Goal: Task Accomplishment & Management: Use online tool/utility

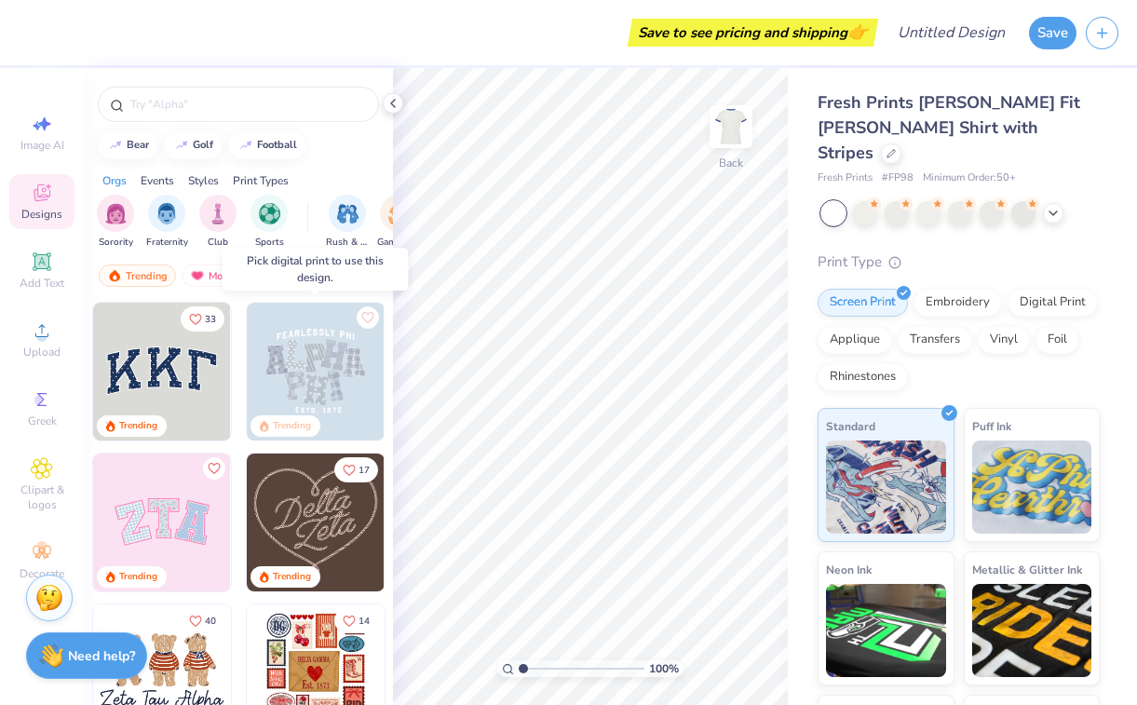
click at [344, 374] on img at bounding box center [316, 372] width 138 height 138
click at [320, 347] on img at bounding box center [316, 372] width 138 height 138
click at [292, 532] on img at bounding box center [316, 523] width 138 height 138
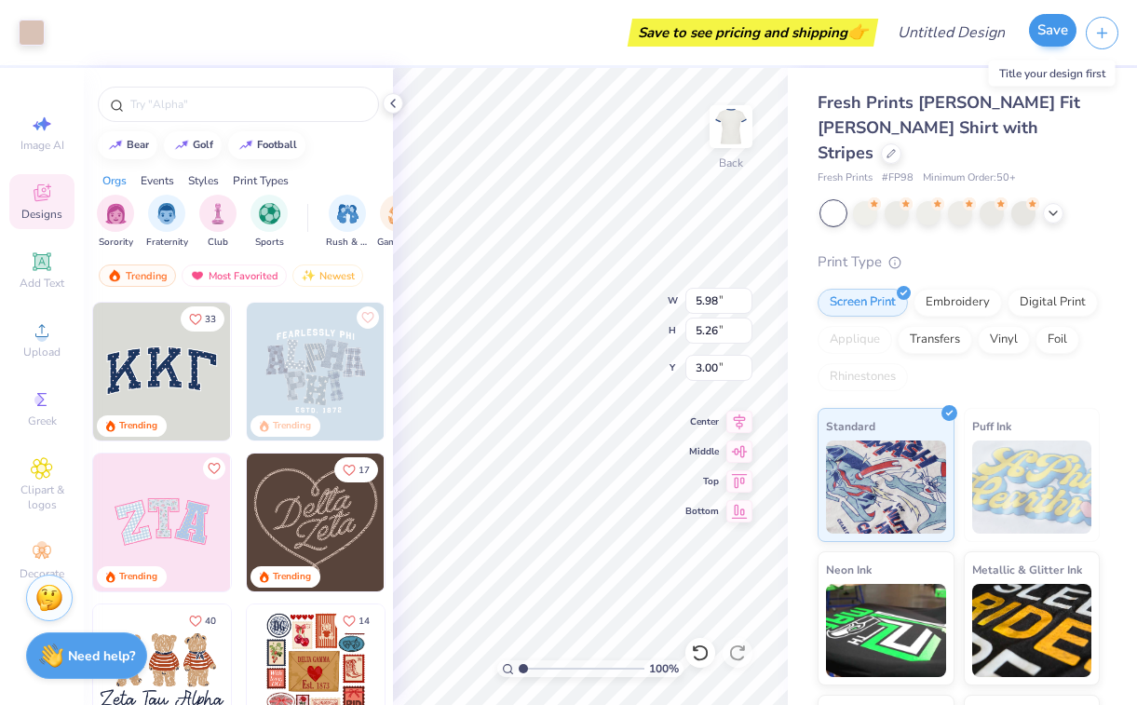
click at [1062, 31] on button "Save" at bounding box center [1053, 30] width 48 height 33
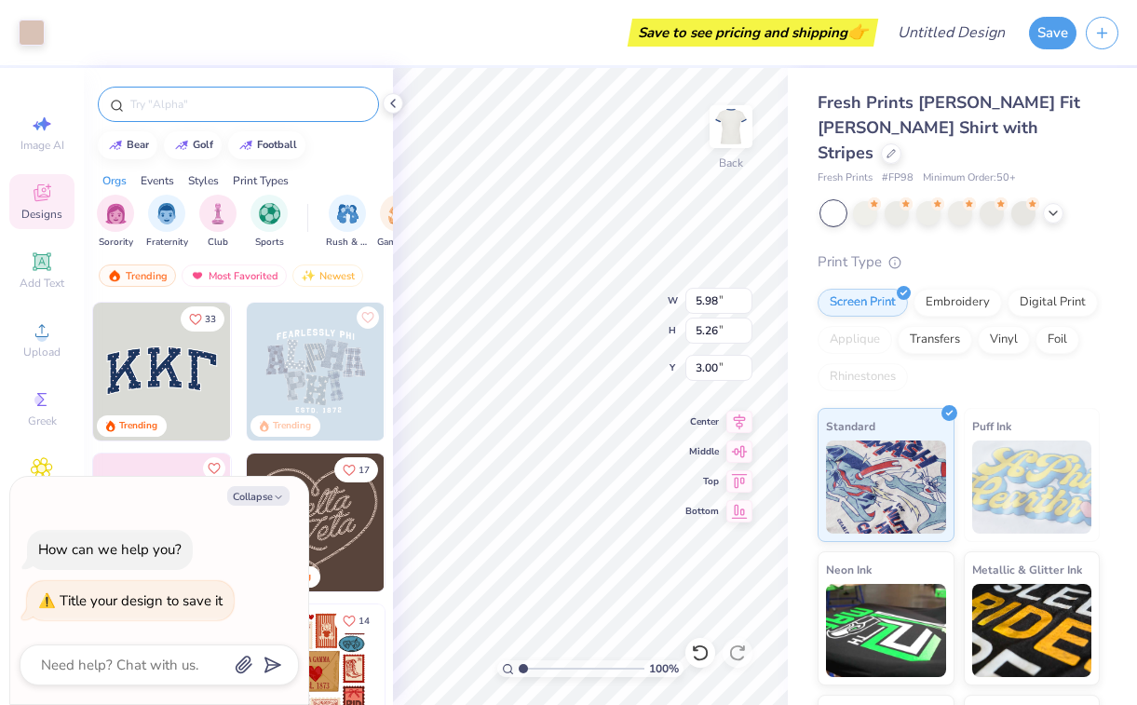
click at [112, 87] on div at bounding box center [238, 104] width 281 height 35
click at [51, 88] on div "Image AI Designs Add Text Upload Greek Clipart & logos Decorate" at bounding box center [42, 386] width 84 height 637
type textarea "x"
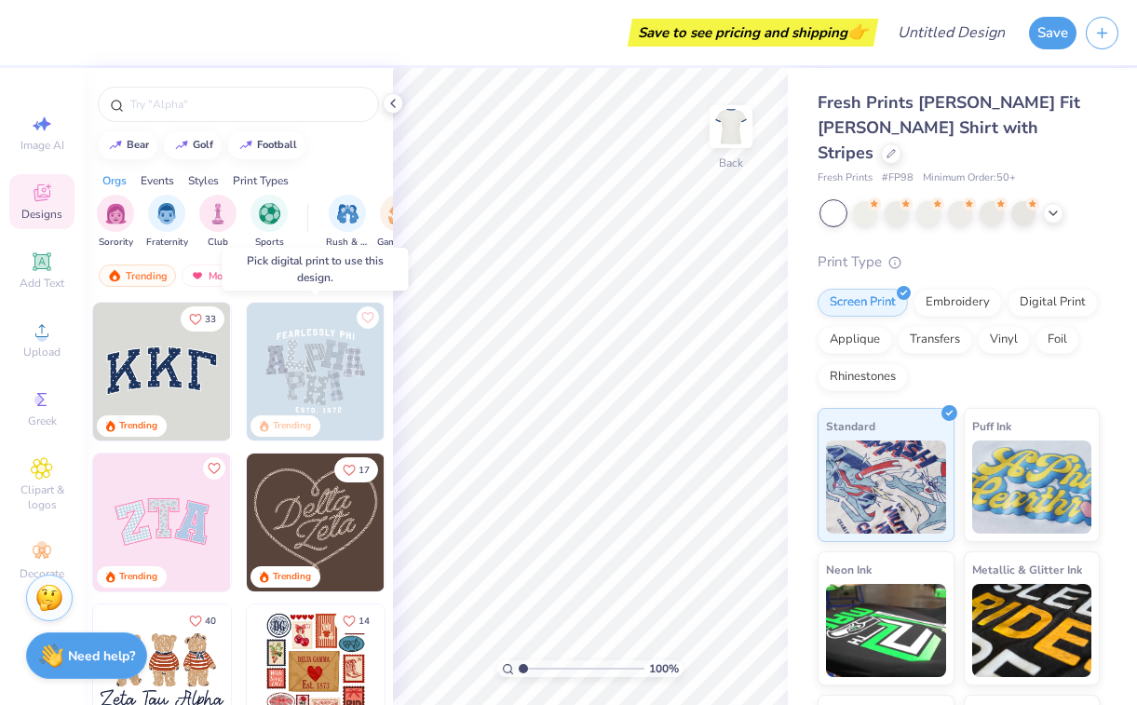
click at [312, 387] on img at bounding box center [316, 372] width 138 height 138
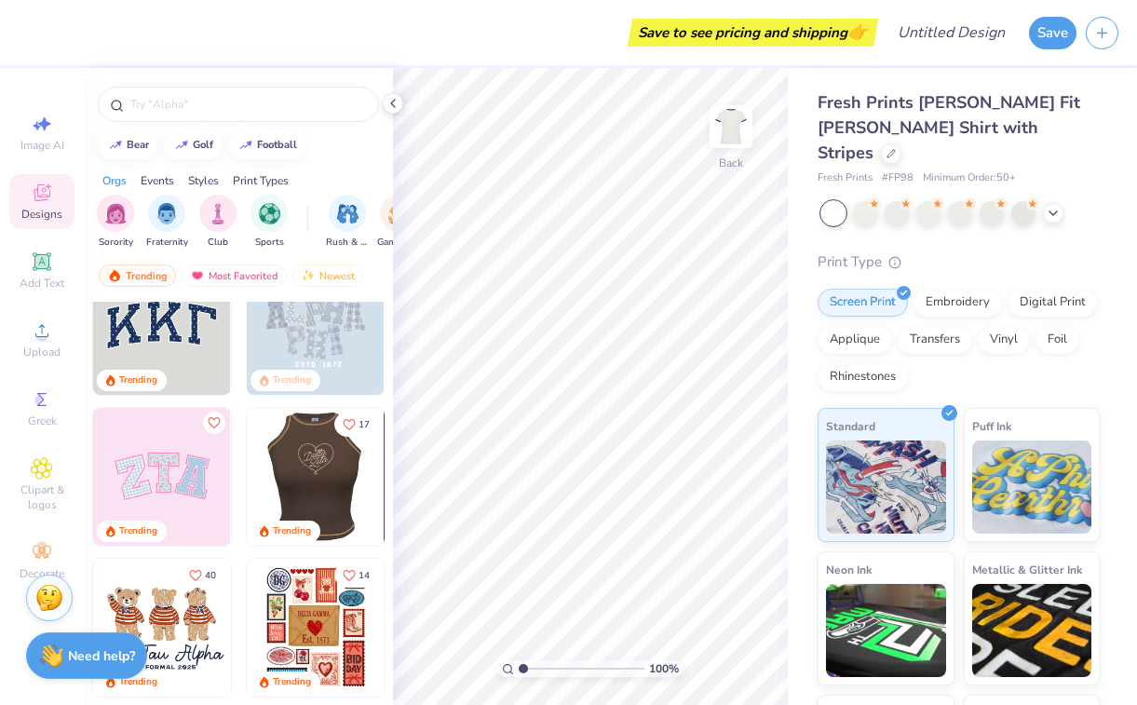
scroll to position [67, 0]
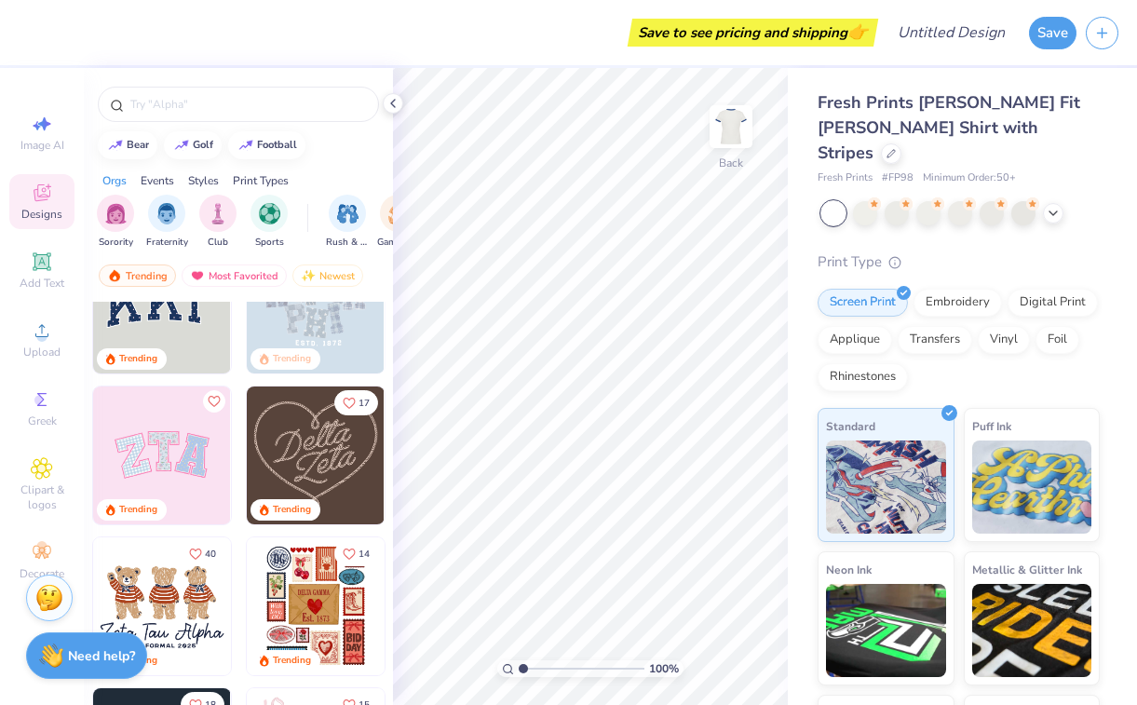
click at [310, 451] on img at bounding box center [316, 456] width 138 height 138
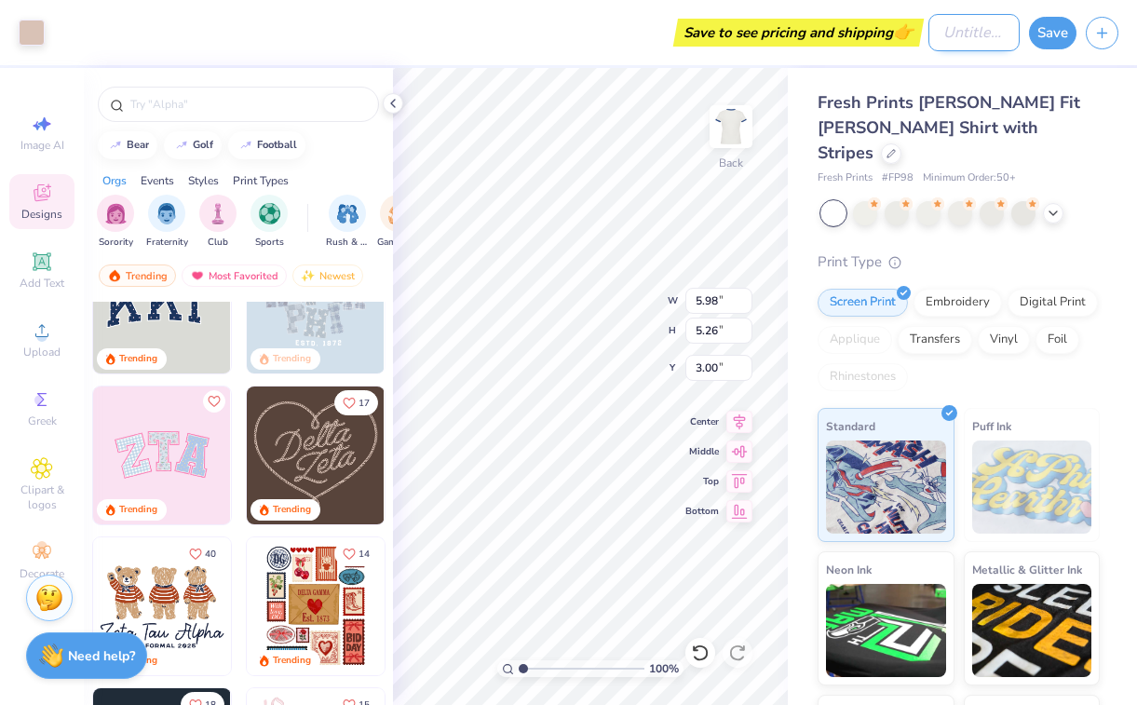
click at [957, 33] on input "Design Title" at bounding box center [974, 32] width 91 height 37
type input "d"
type input "[PERSON_NAME] _DZ"
click at [1045, 25] on button "Save" at bounding box center [1053, 30] width 48 height 33
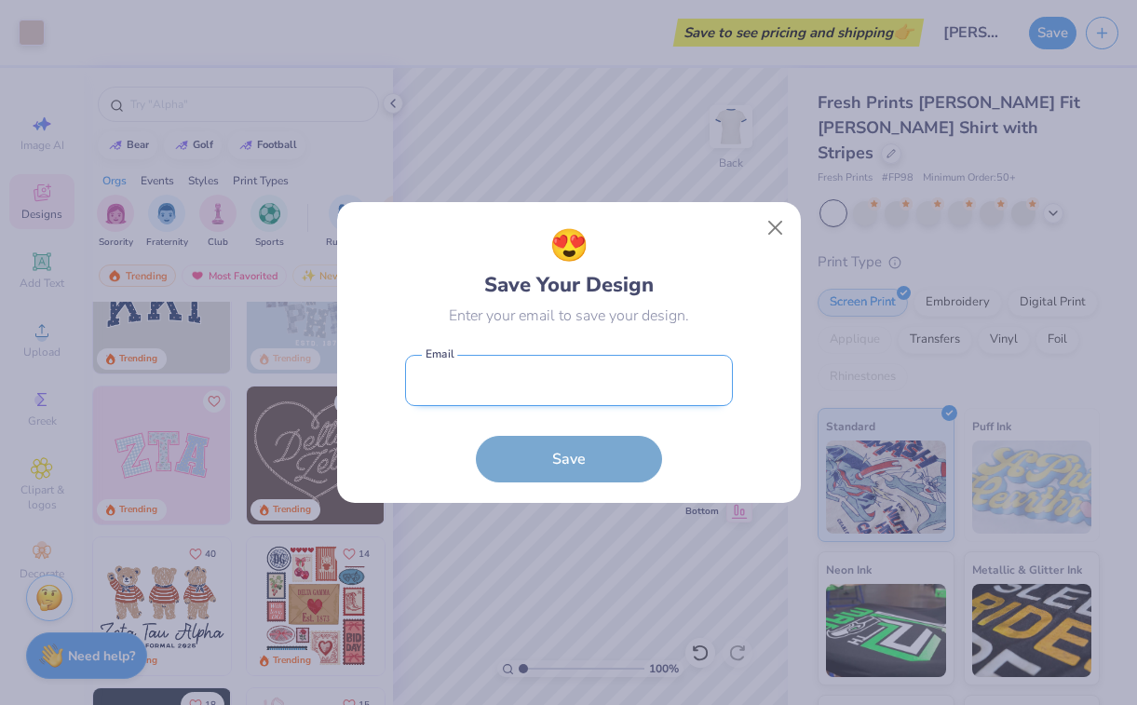
click at [593, 387] on input "email" at bounding box center [569, 380] width 328 height 51
type input "[PERSON_NAME][EMAIL_ADDRESS][DOMAIN_NAME]"
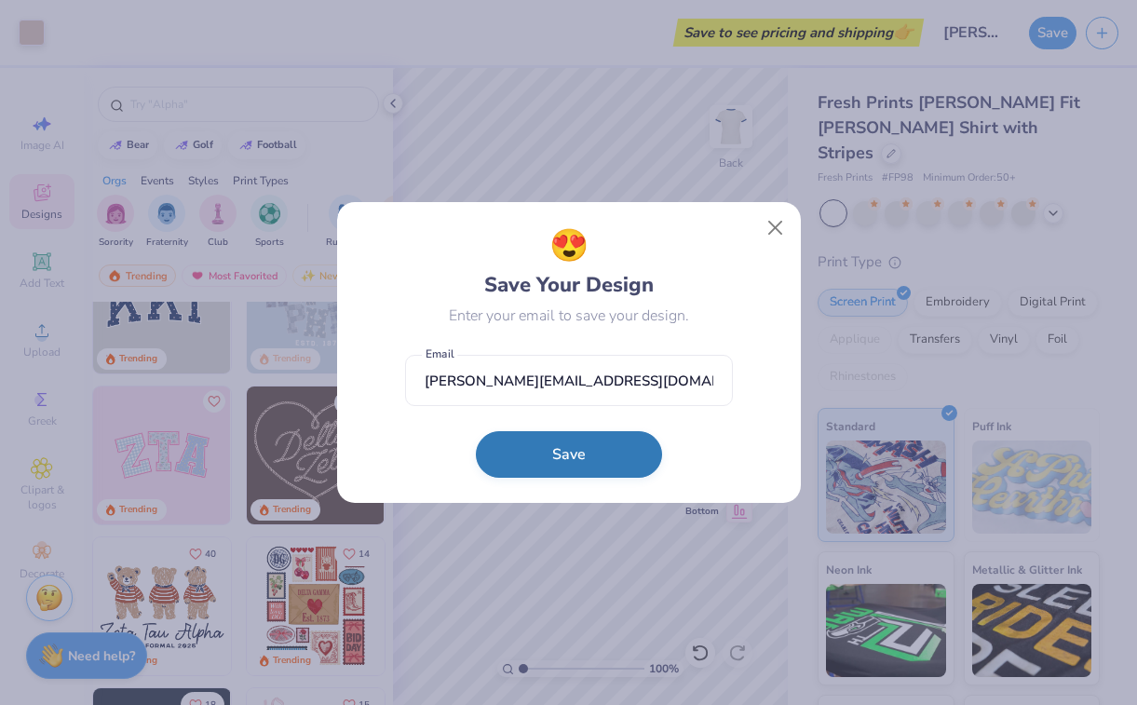
click at [587, 460] on button "Save" at bounding box center [569, 454] width 186 height 47
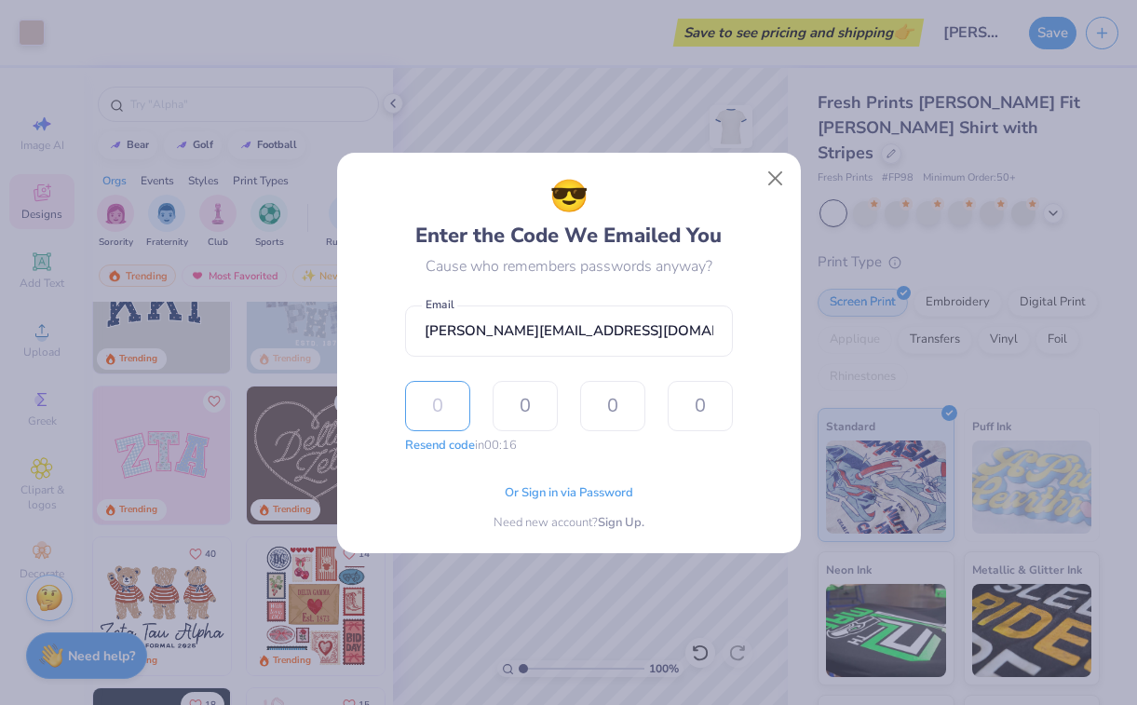
paste input "2822"
type input "2"
type input "8"
type input "2"
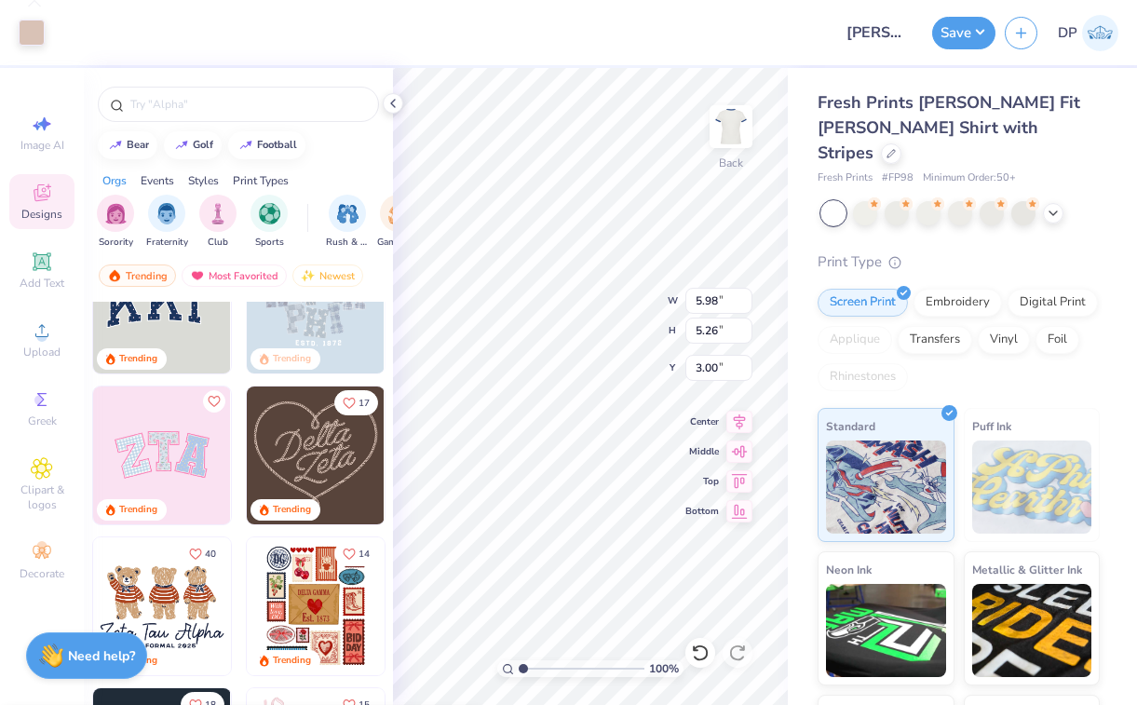
type input "50"
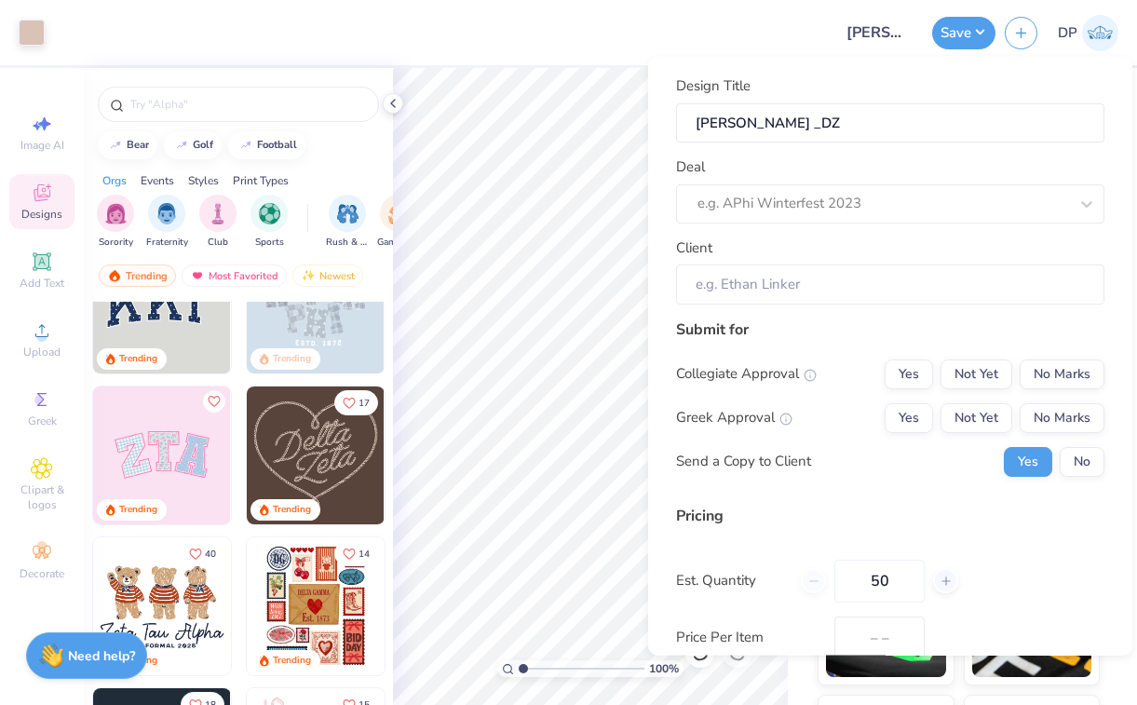
type input "$29.02"
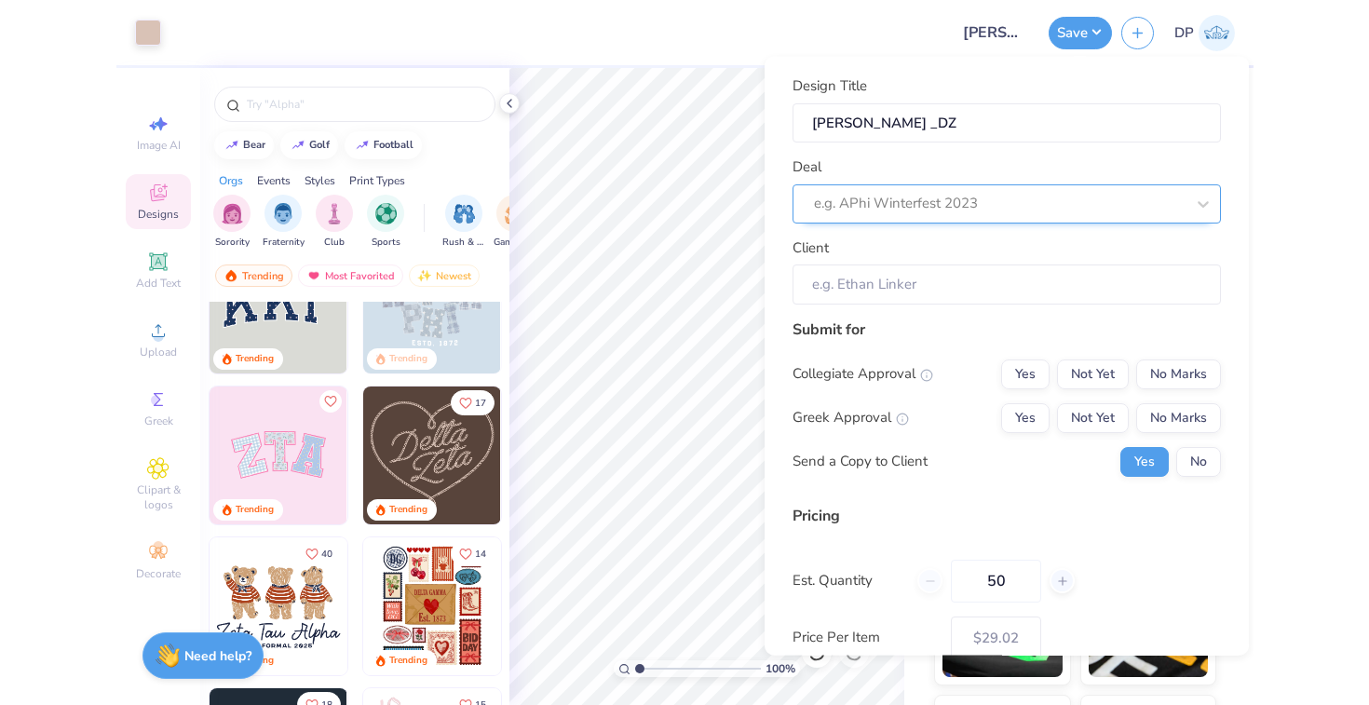
scroll to position [0, 0]
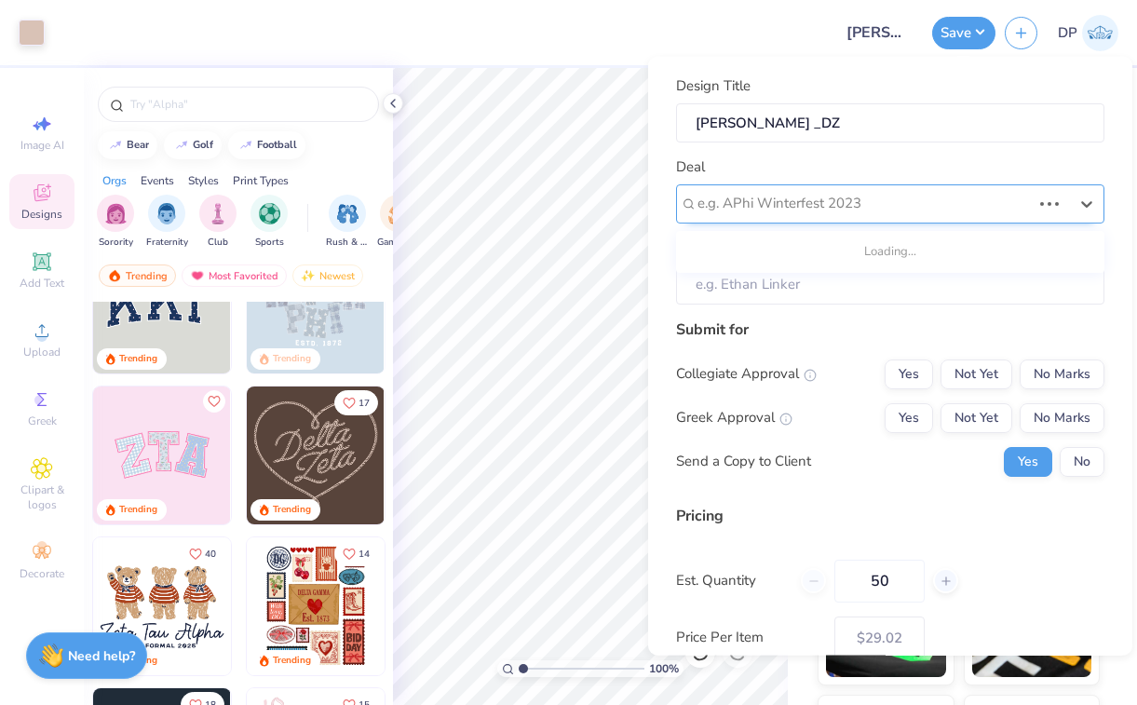
click at [870, 195] on div at bounding box center [864, 203] width 333 height 25
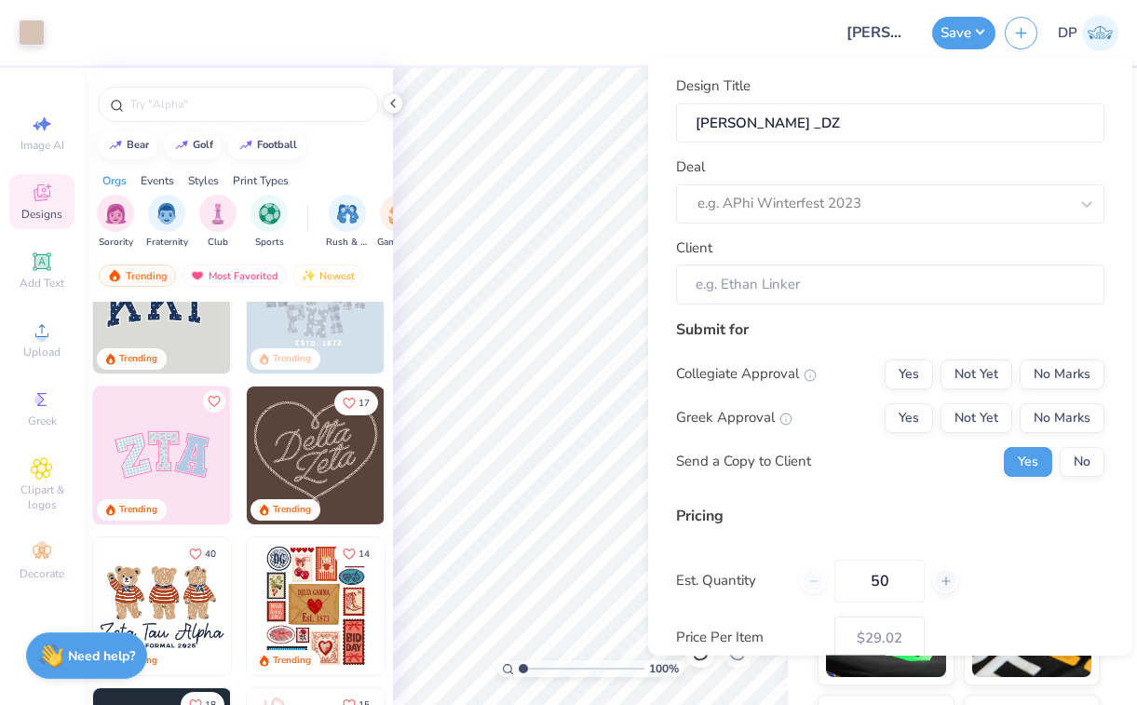
click at [885, 169] on div "Deal e.g. APhi Winterfest 2023" at bounding box center [890, 189] width 428 height 67
click at [820, 279] on input "Client" at bounding box center [890, 285] width 428 height 40
click at [803, 279] on input "Client" at bounding box center [890, 285] width 428 height 40
click at [784, 341] on div "Submit for Collegiate Approval Yes Not Yet No Marks Greek Approval Yes Not Yet …" at bounding box center [890, 404] width 428 height 172
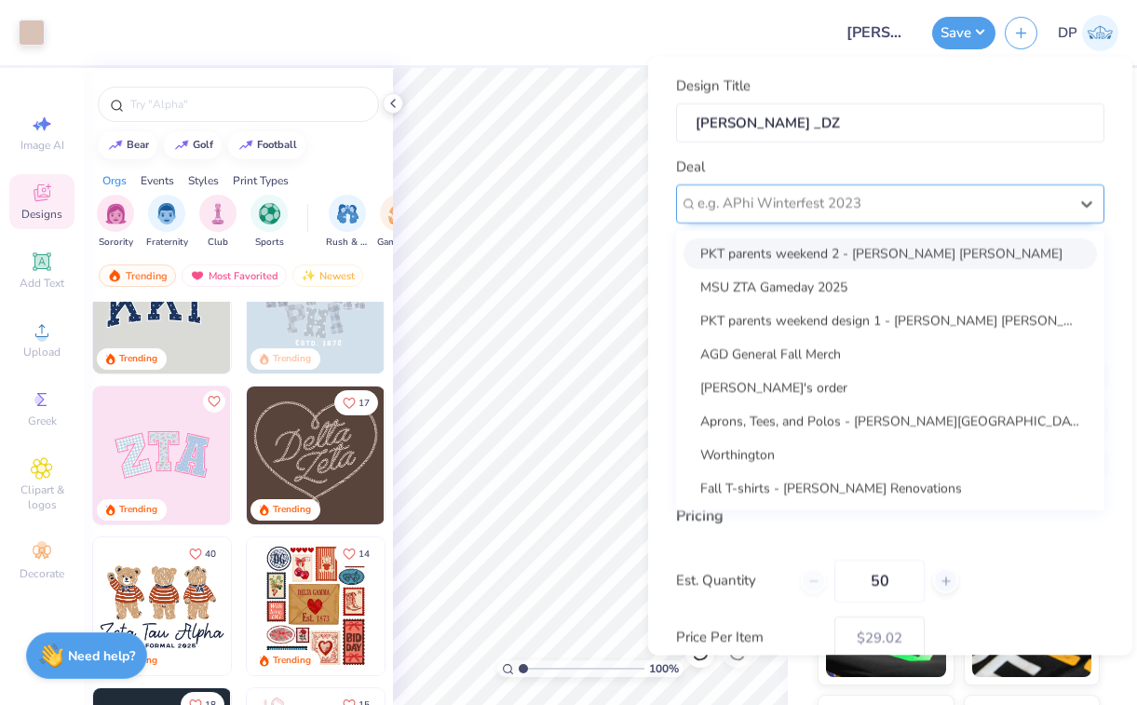
click at [807, 197] on div "e.g. APhi Winterfest 2023" at bounding box center [883, 203] width 371 height 21
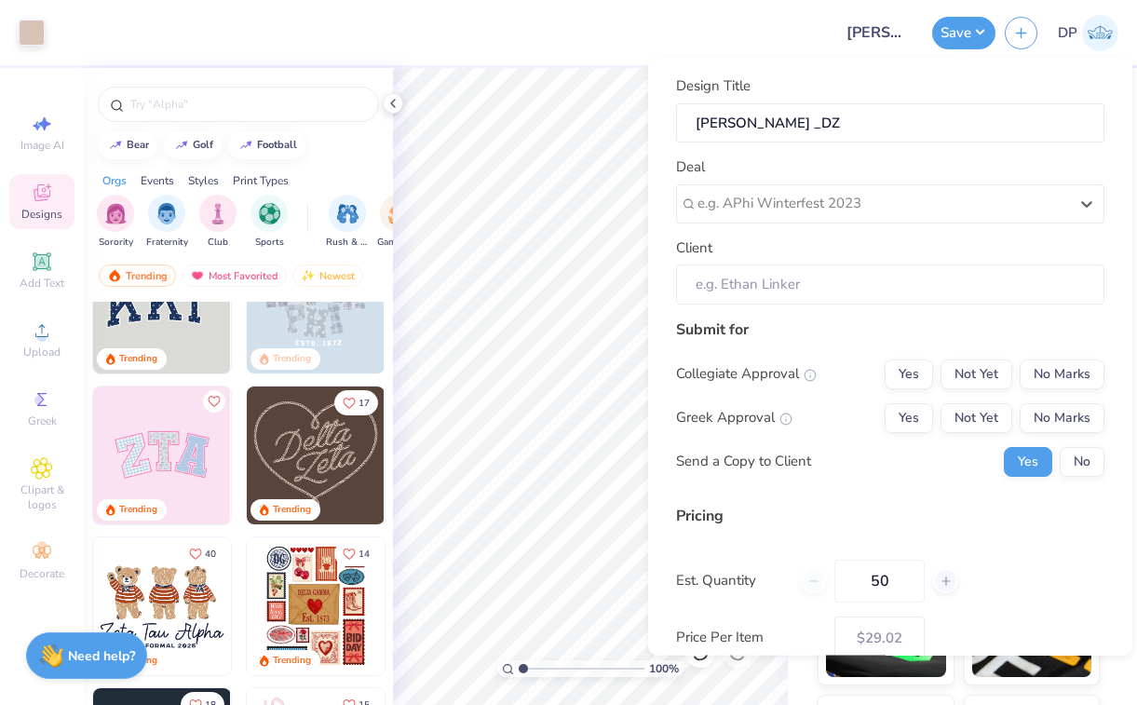
click at [1079, 26] on link "DP" at bounding box center [1088, 33] width 61 height 36
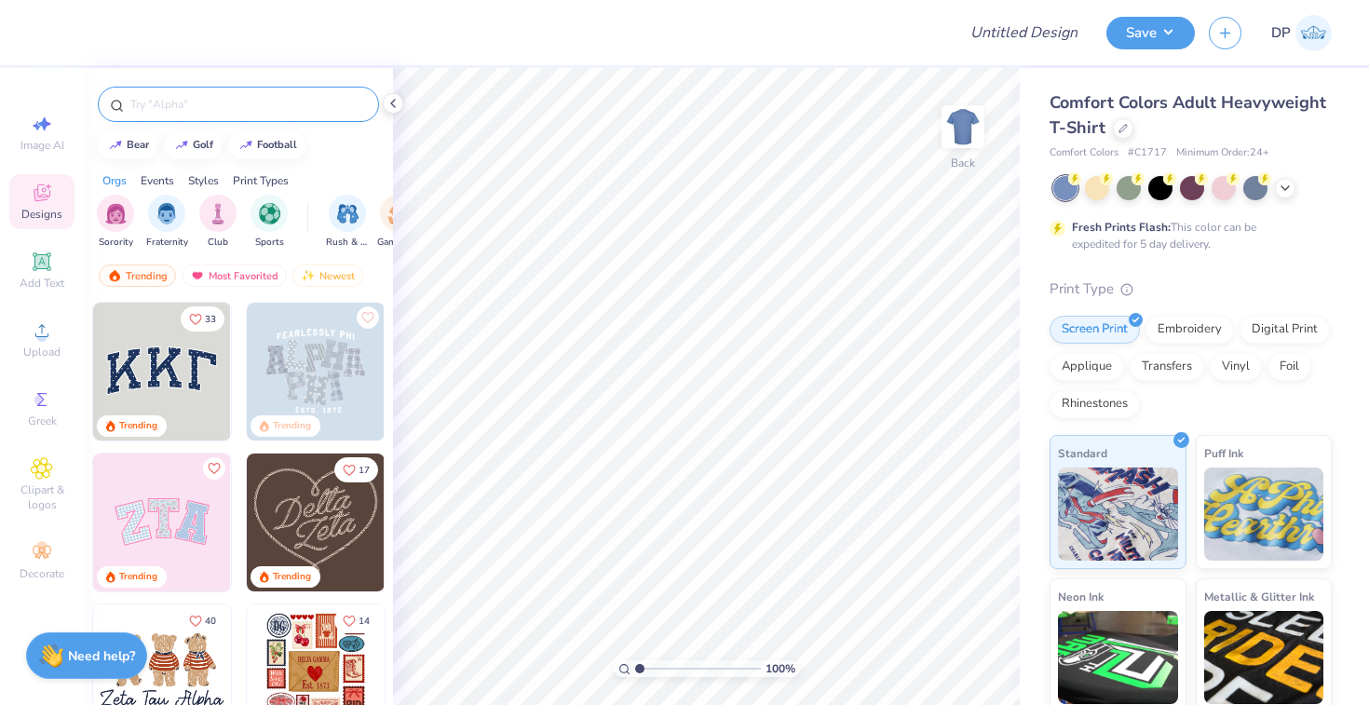
click at [299, 110] on input "text" at bounding box center [248, 104] width 238 height 19
type input "alpha phi"
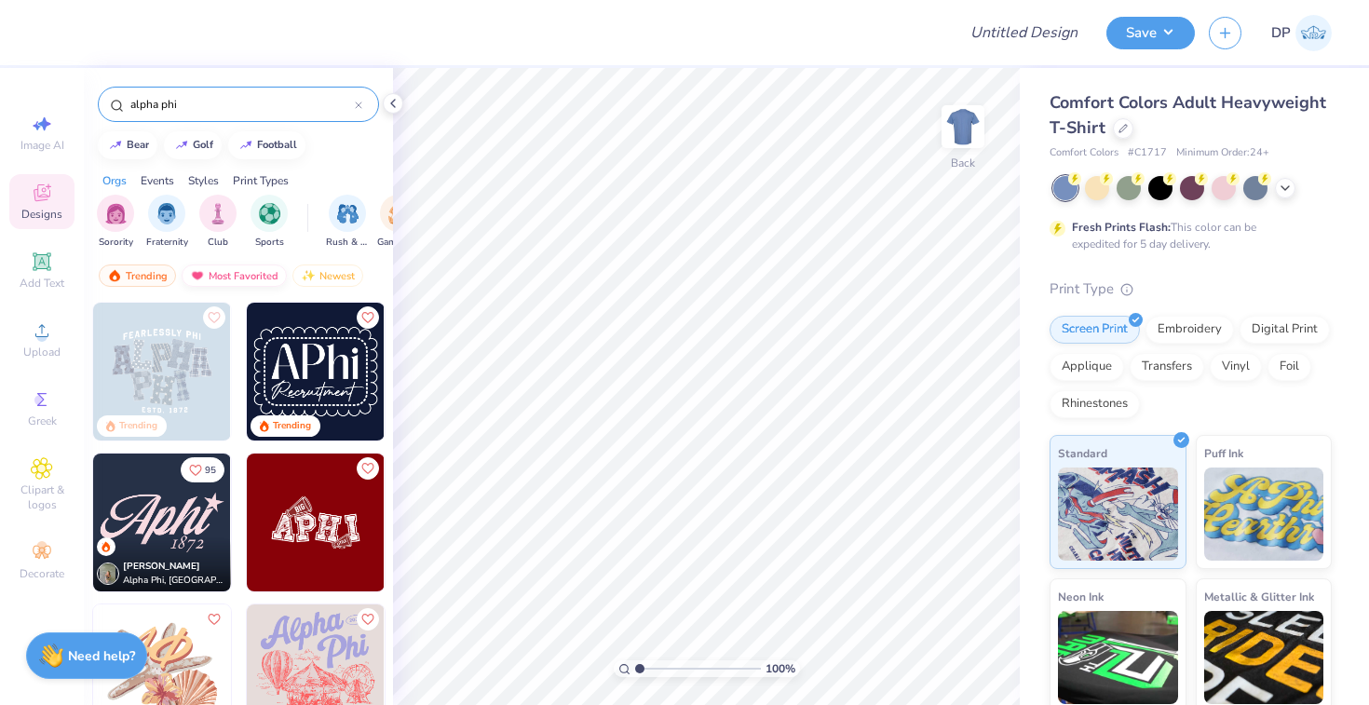
click at [195, 272] on img at bounding box center [197, 275] width 15 height 13
